Goal: Information Seeking & Learning: Learn about a topic

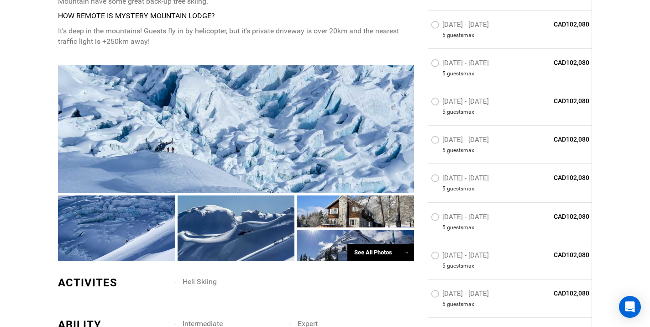
scroll to position [594, 0]
click at [371, 243] on div "See All Photos →" at bounding box center [380, 252] width 67 height 18
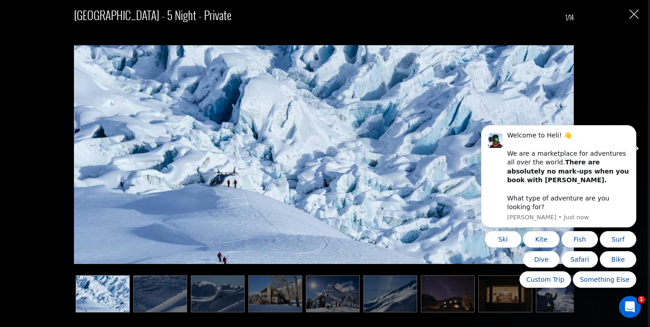
scroll to position [738, 0]
click at [155, 287] on img at bounding box center [160, 293] width 54 height 37
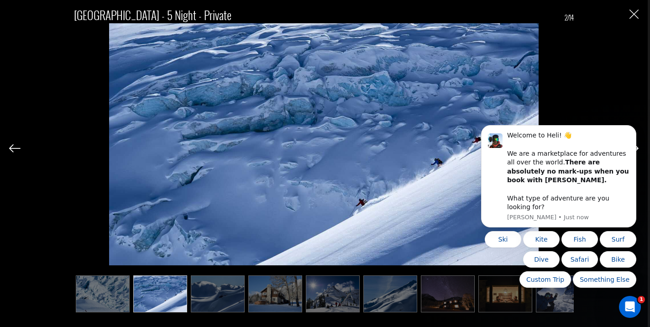
click at [209, 291] on img at bounding box center [218, 293] width 54 height 37
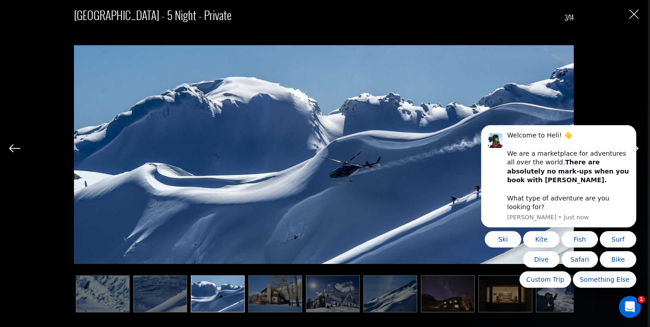
click at [260, 300] on img at bounding box center [275, 293] width 54 height 37
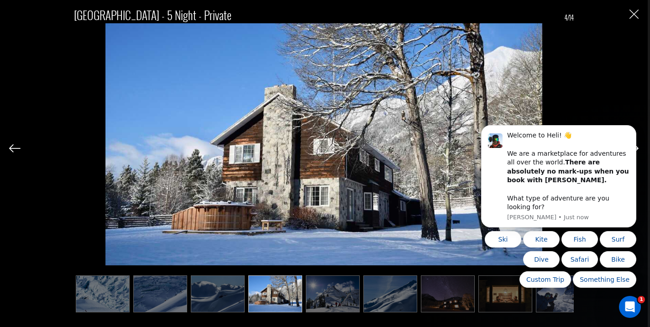
click at [327, 297] on img at bounding box center [333, 293] width 54 height 37
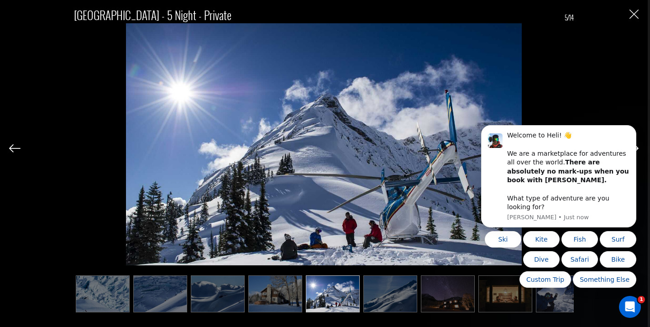
click at [382, 292] on img at bounding box center [390, 293] width 54 height 37
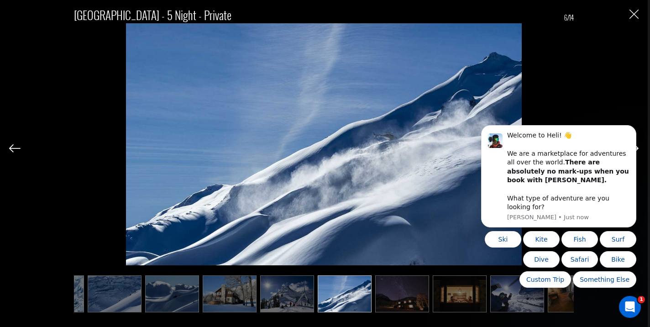
click at [421, 293] on img at bounding box center [402, 293] width 54 height 37
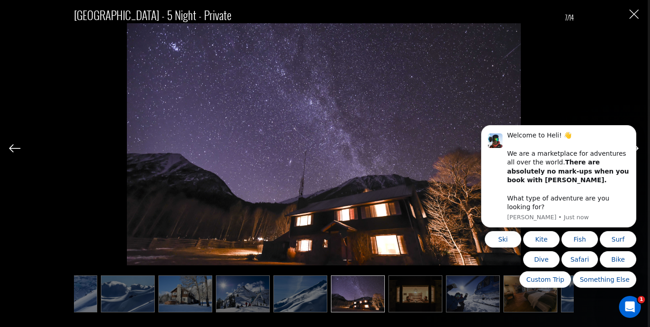
scroll to position [0, 91]
click at [412, 292] on img at bounding box center [414, 293] width 54 height 37
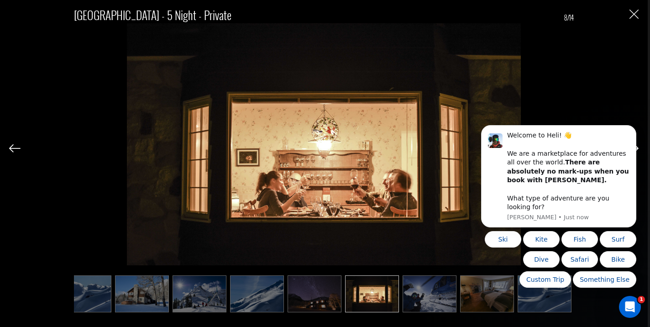
scroll to position [0, 137]
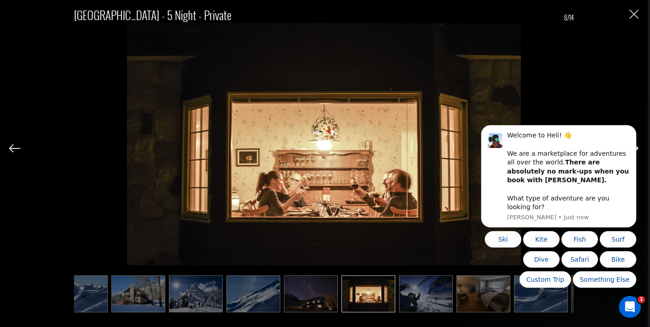
click at [426, 296] on img at bounding box center [426, 293] width 54 height 37
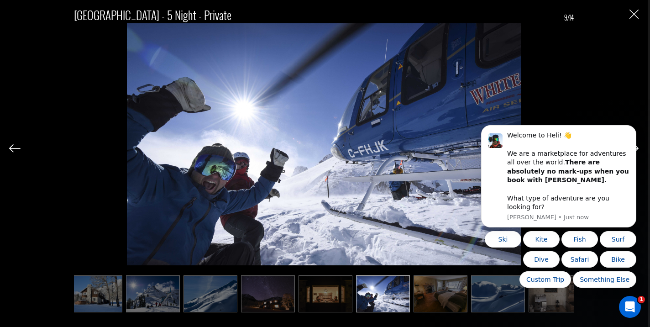
scroll to position [0, 183]
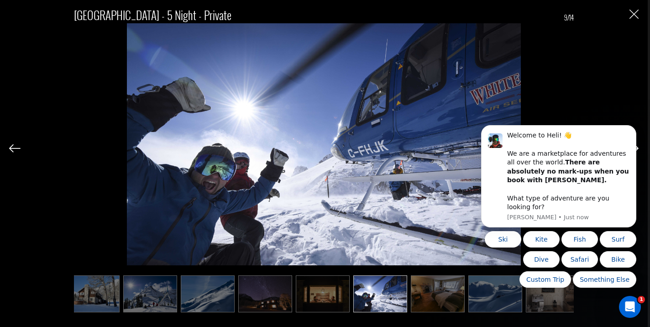
click at [447, 297] on img at bounding box center [438, 293] width 54 height 37
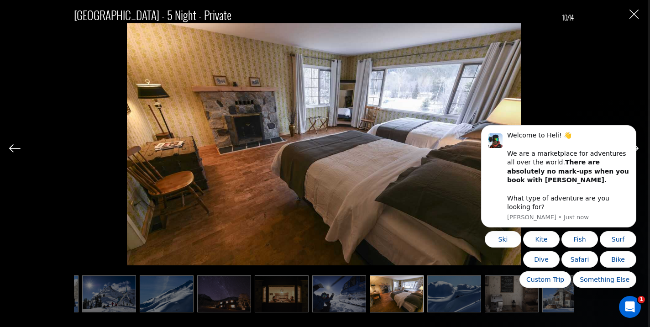
scroll to position [0, 228]
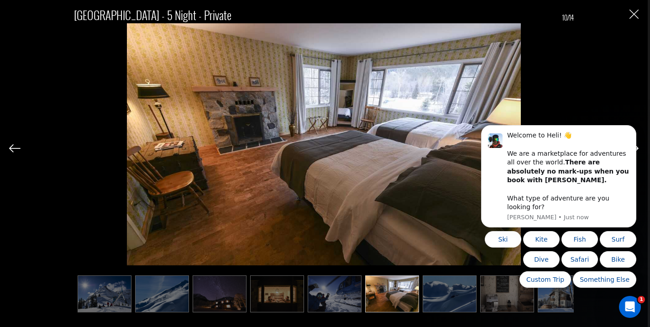
click at [459, 295] on img at bounding box center [450, 293] width 54 height 37
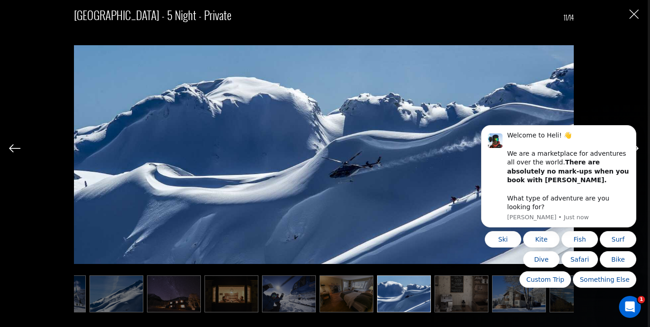
scroll to position [0, 274]
click at [468, 296] on html "Welcome to Heli! 👋 We are a marketplace for adventures all over the world. Ther…" at bounding box center [558, 222] width 183 height 199
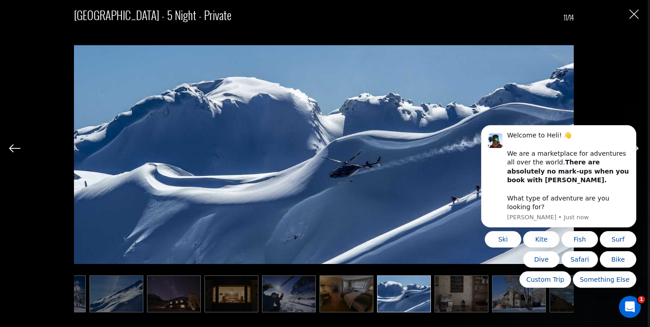
click at [461, 289] on img at bounding box center [461, 293] width 54 height 37
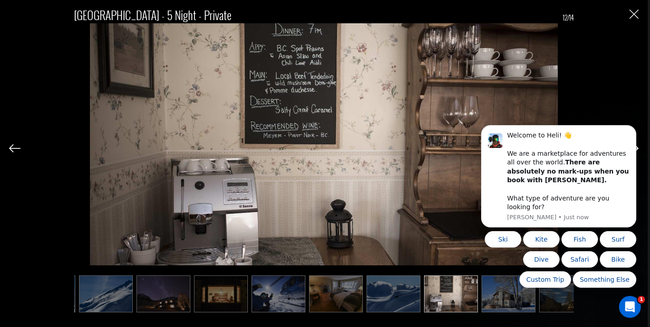
click at [461, 289] on img at bounding box center [451, 293] width 54 height 37
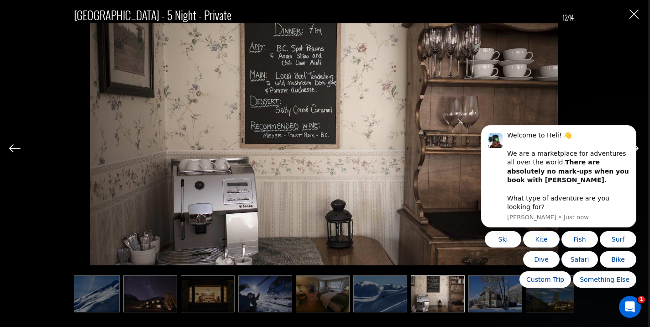
scroll to position [0, 305]
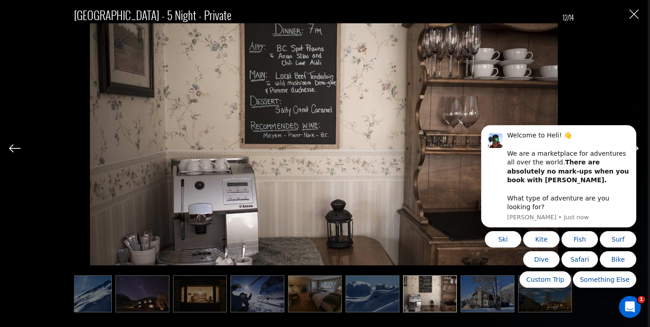
click at [483, 293] on body "Welcome to Heli! 👋 We are a marketplace for adventures all over the world. Ther…" at bounding box center [558, 222] width 175 height 192
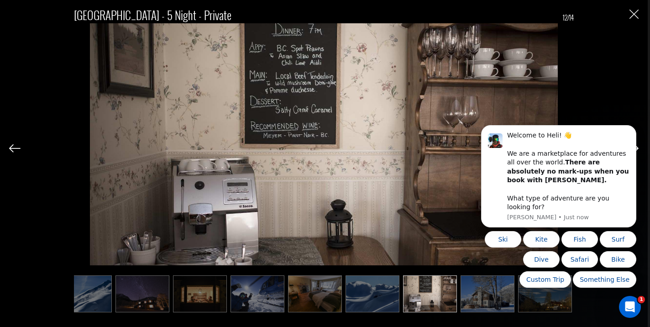
click at [501, 291] on body "Welcome to Heli! 👋 We are a marketplace for adventures all over the world. Ther…" at bounding box center [558, 222] width 175 height 192
click at [490, 292] on body "Welcome to Heli! 👋 We are a marketplace for adventures all over the world. Ther…" at bounding box center [558, 222] width 175 height 192
click at [479, 292] on body "Welcome to Heli! 👋 We are a marketplace for adventures all over the world. Ther…" at bounding box center [558, 222] width 175 height 192
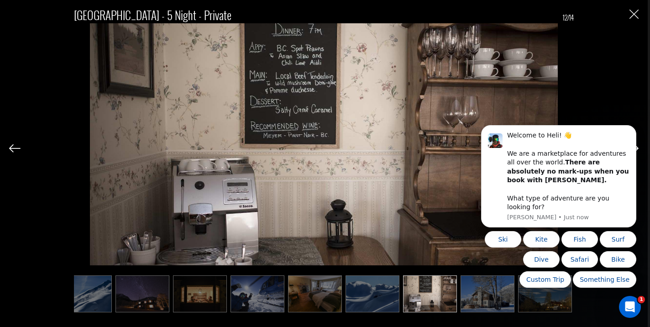
click at [479, 292] on body "Welcome to Heli! 👋 We are a marketplace for adventures all over the world. Ther…" at bounding box center [558, 222] width 175 height 192
click at [16, 146] on img at bounding box center [14, 148] width 11 height 8
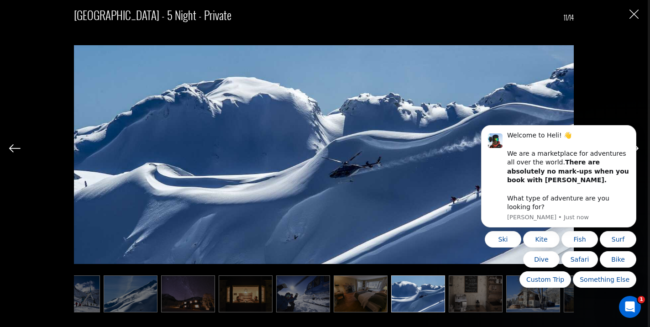
click at [16, 146] on img at bounding box center [14, 148] width 11 height 8
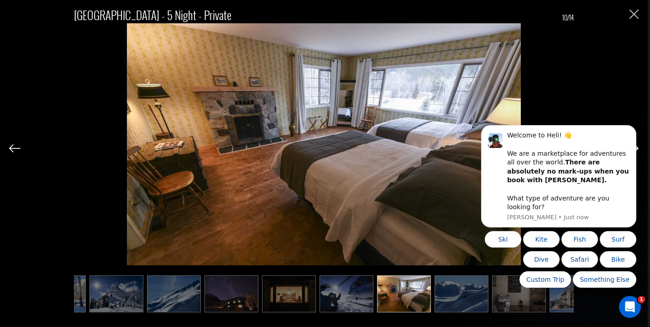
scroll to position [0, 214]
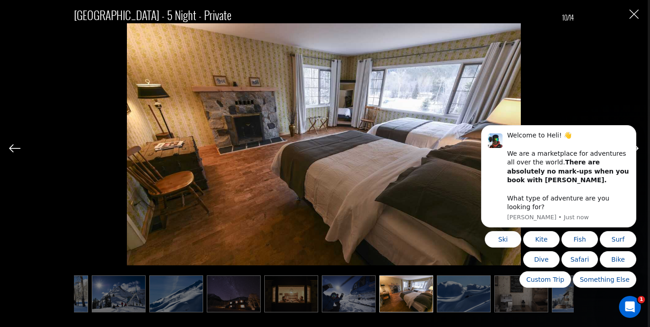
click at [16, 146] on img at bounding box center [14, 148] width 11 height 8
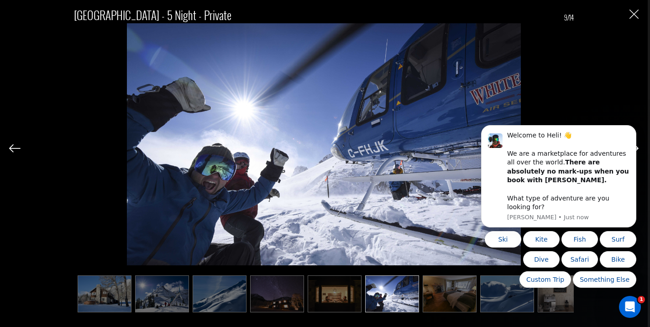
scroll to position [0, 168]
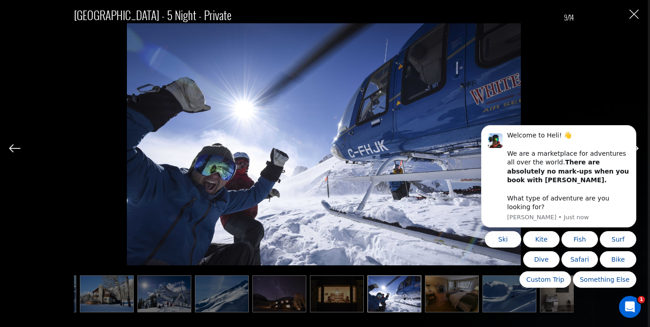
click at [16, 146] on img at bounding box center [14, 148] width 11 height 8
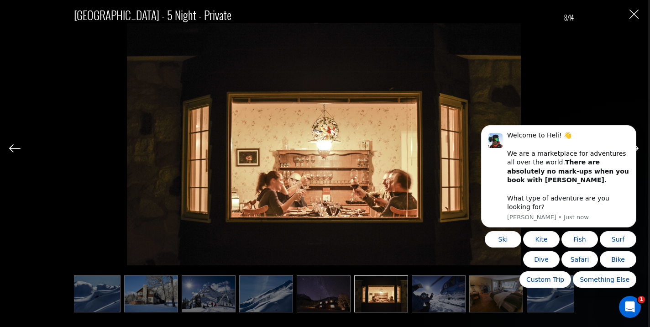
scroll to position [0, 123]
click at [15, 146] on img at bounding box center [14, 148] width 11 height 8
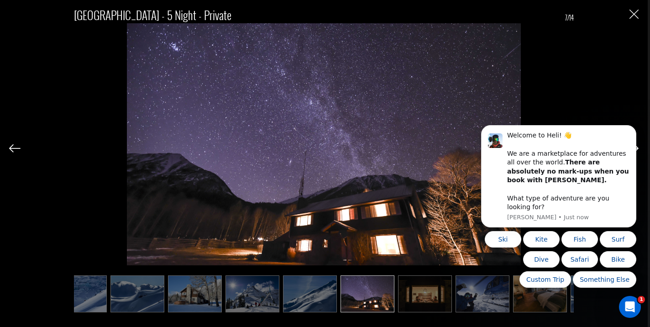
scroll to position [0, 77]
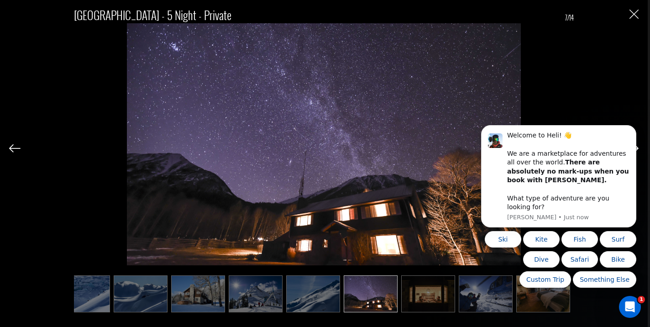
click at [15, 146] on img at bounding box center [14, 148] width 11 height 8
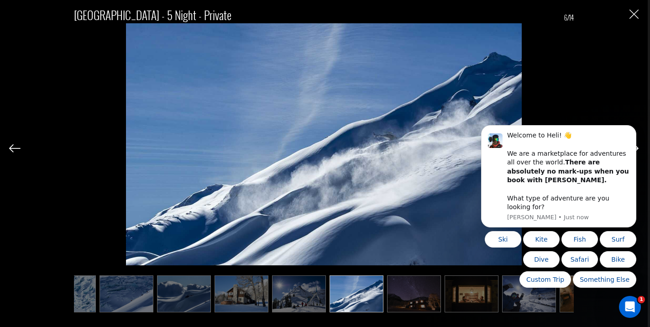
scroll to position [0, 31]
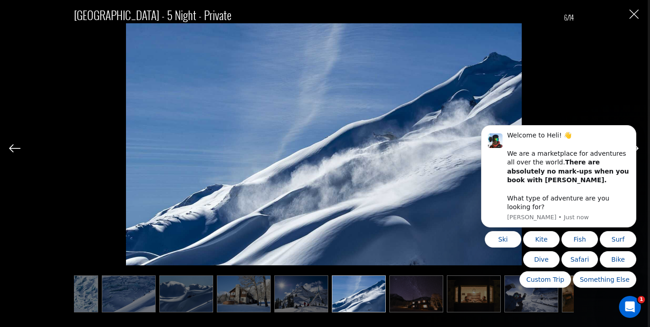
click at [15, 146] on img at bounding box center [14, 148] width 11 height 8
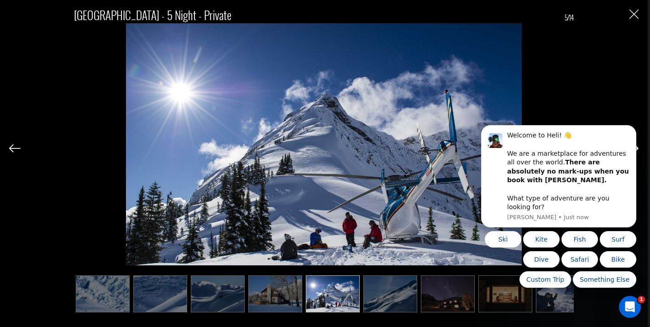
scroll to position [0, 0]
click at [15, 146] on img at bounding box center [14, 148] width 11 height 8
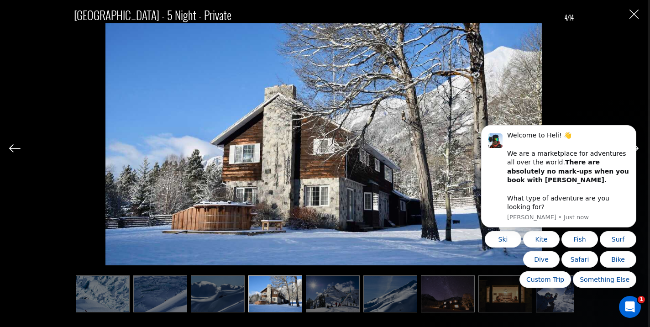
click at [15, 146] on img at bounding box center [14, 148] width 11 height 8
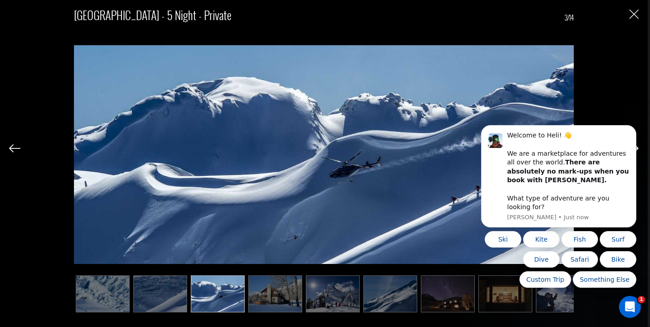
click at [15, 146] on img at bounding box center [14, 148] width 11 height 8
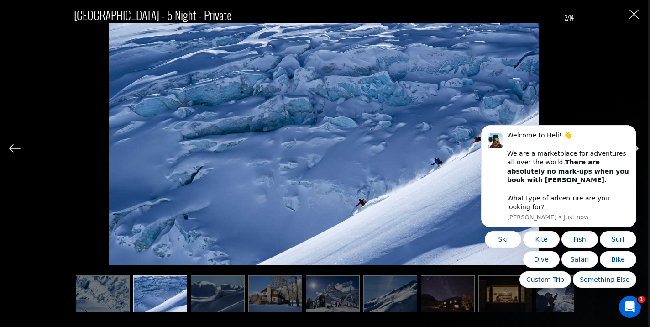
click at [15, 146] on img at bounding box center [14, 148] width 11 height 8
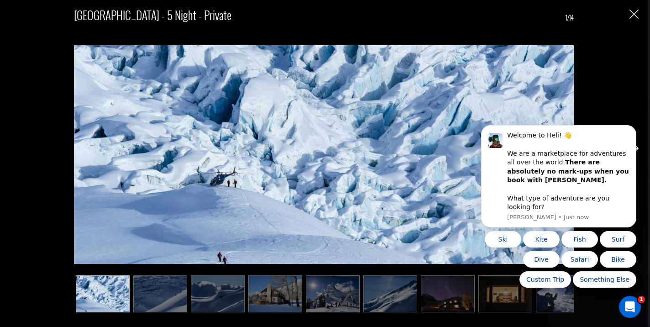
click at [15, 146] on div "[GEOGRAPHIC_DATA] - 5 Night - Private 1/14" at bounding box center [323, 155] width 629 height 310
click at [155, 289] on img at bounding box center [160, 293] width 54 height 37
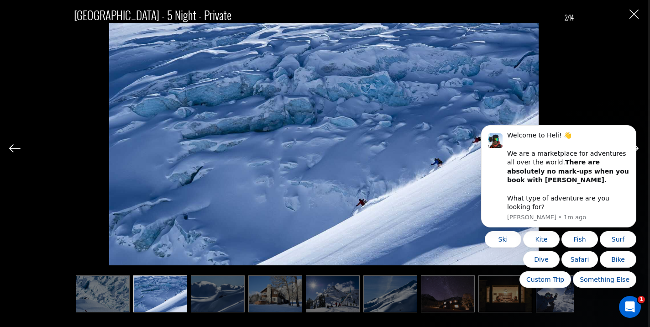
click at [208, 297] on img at bounding box center [218, 293] width 54 height 37
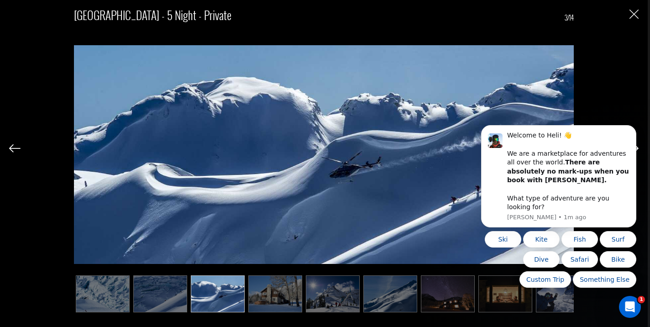
click at [283, 300] on img at bounding box center [275, 293] width 54 height 37
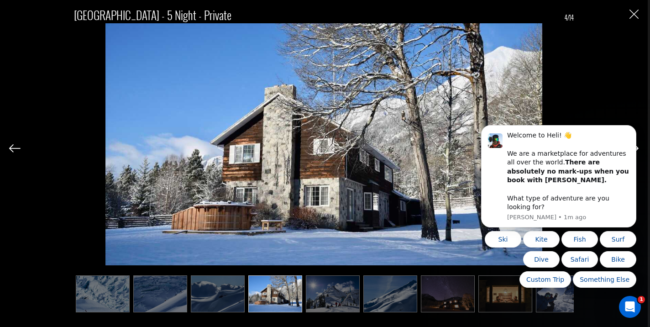
click at [333, 292] on img at bounding box center [333, 293] width 54 height 37
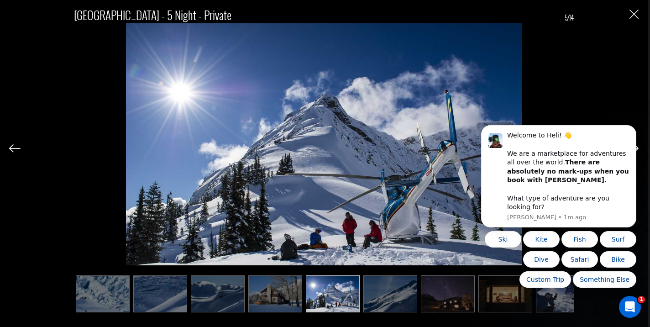
click at [389, 281] on img at bounding box center [390, 293] width 54 height 37
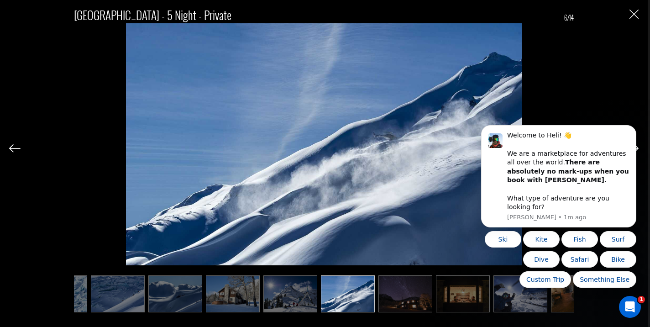
scroll to position [0, 46]
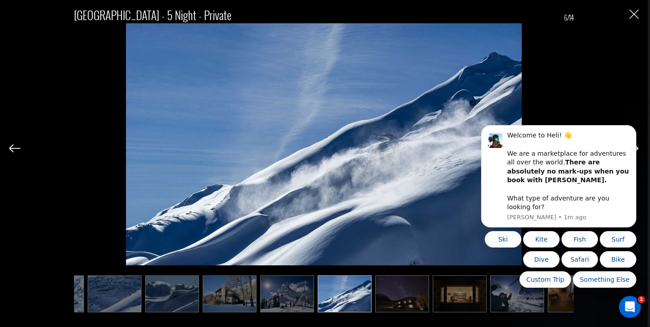
click at [298, 303] on img at bounding box center [287, 293] width 54 height 37
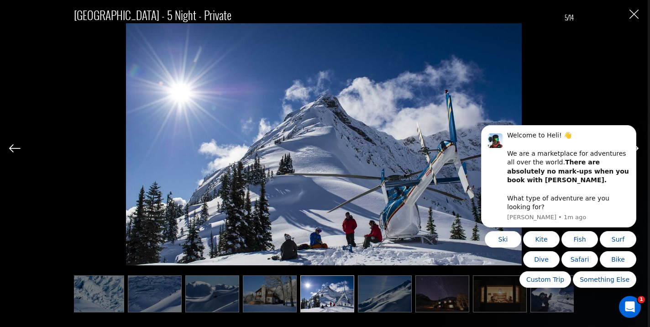
scroll to position [0, 0]
